Goal: Obtain resource: Obtain resource

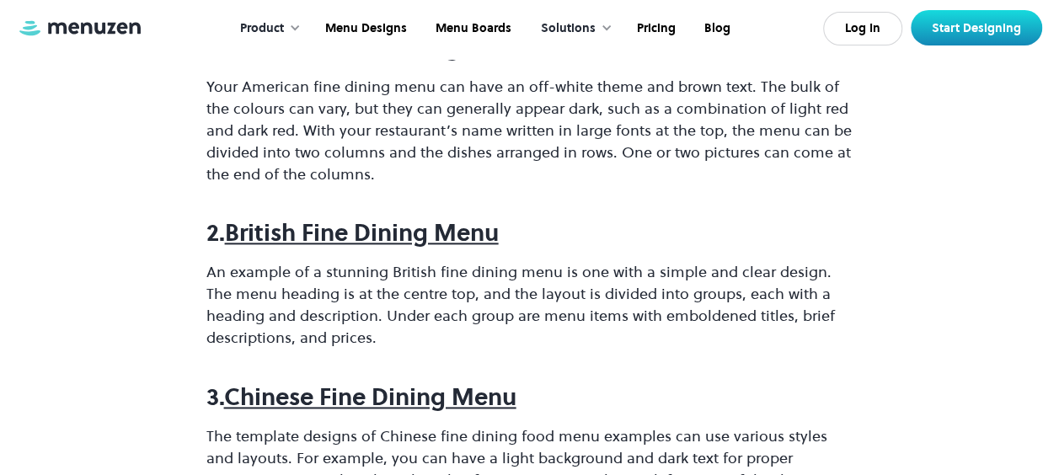
scroll to position [1096, 0]
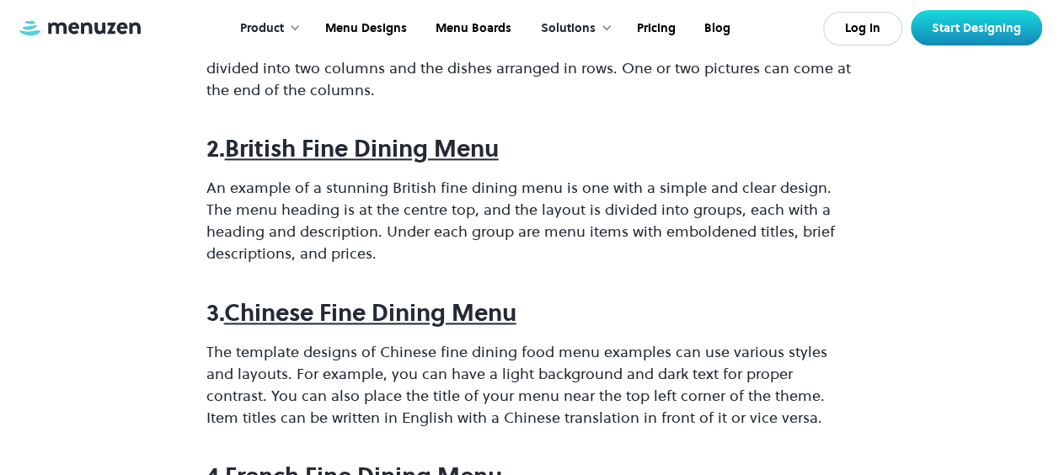
click at [354, 157] on strong "British Fine Dining Menu" at bounding box center [362, 148] width 274 height 32
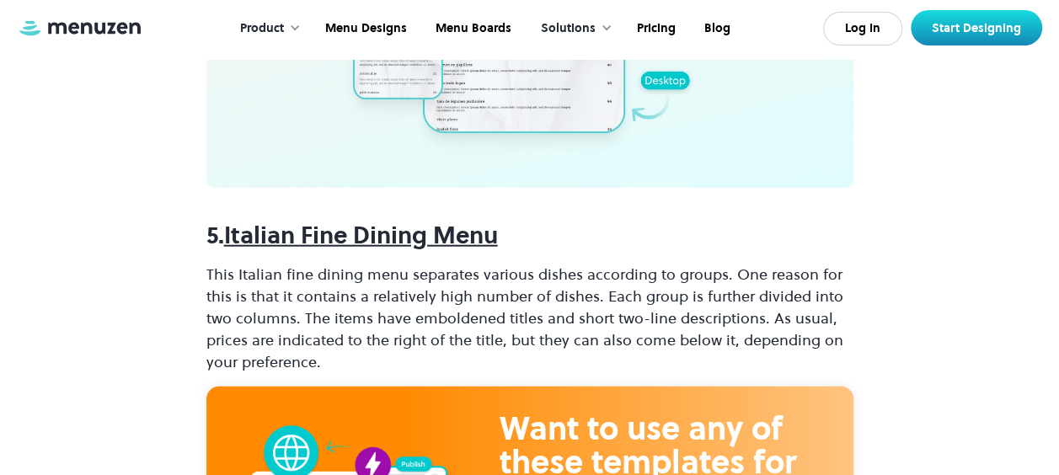
scroll to position [2107, 0]
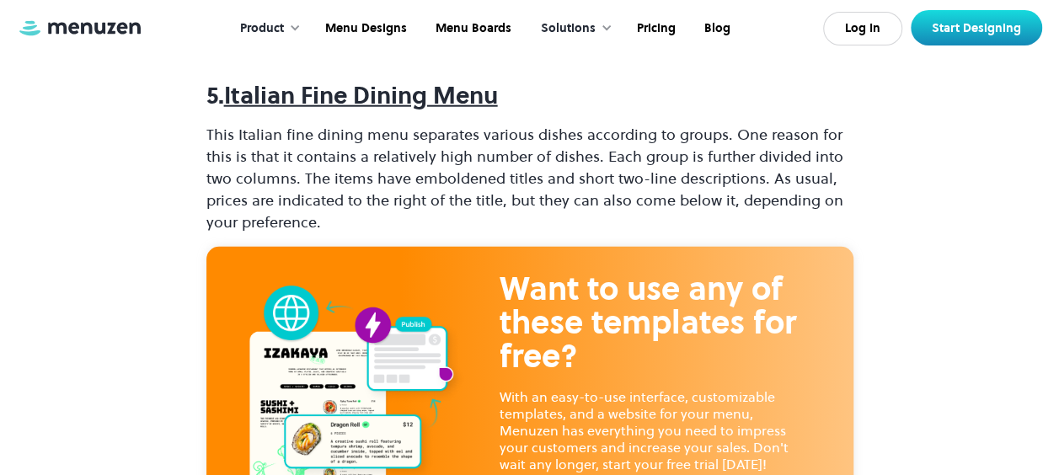
click at [351, 85] on strong "Italian Fine Dining Menu" at bounding box center [361, 95] width 274 height 32
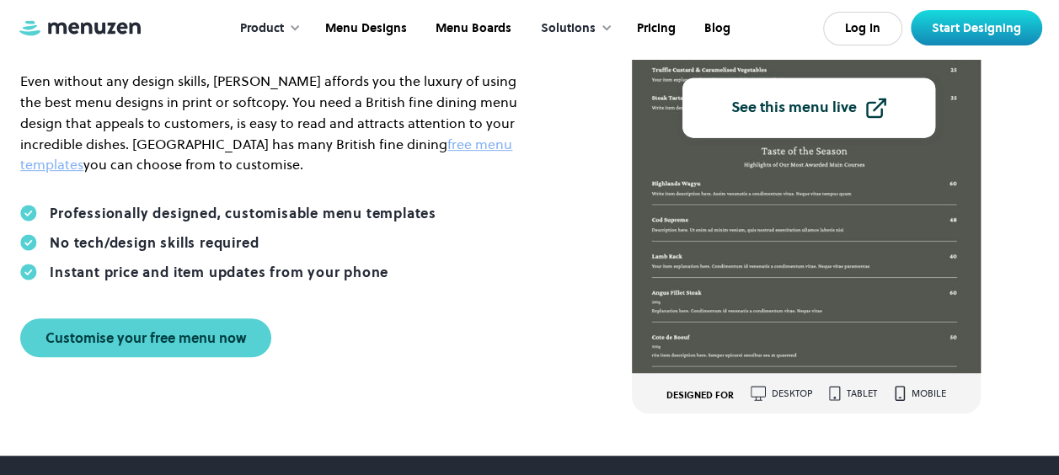
scroll to position [169, 0]
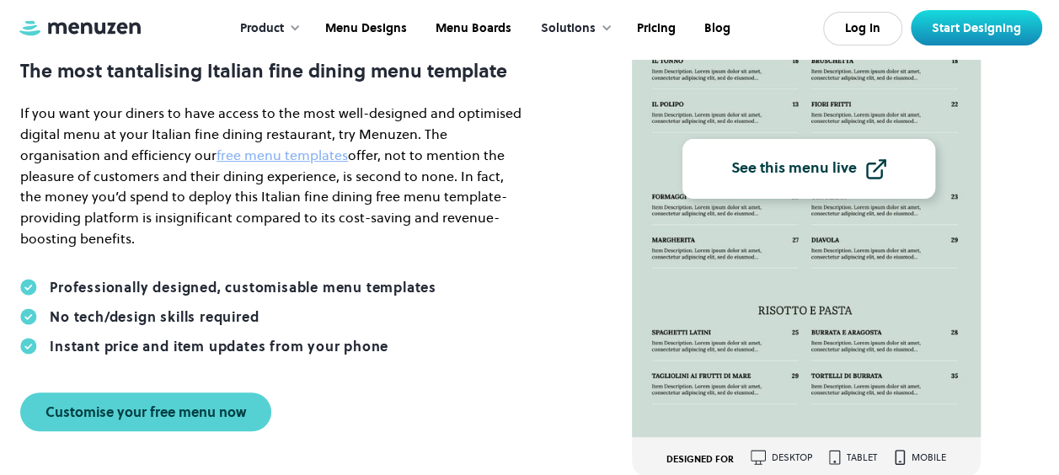
scroll to position [253, 0]
